Goal: Task Accomplishment & Management: Use online tool/utility

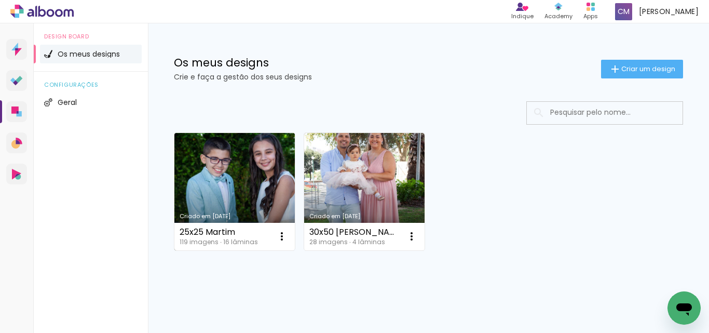
click at [225, 186] on link "Criado em [DATE]" at bounding box center [234, 191] width 120 height 117
